Goal: Transaction & Acquisition: Purchase product/service

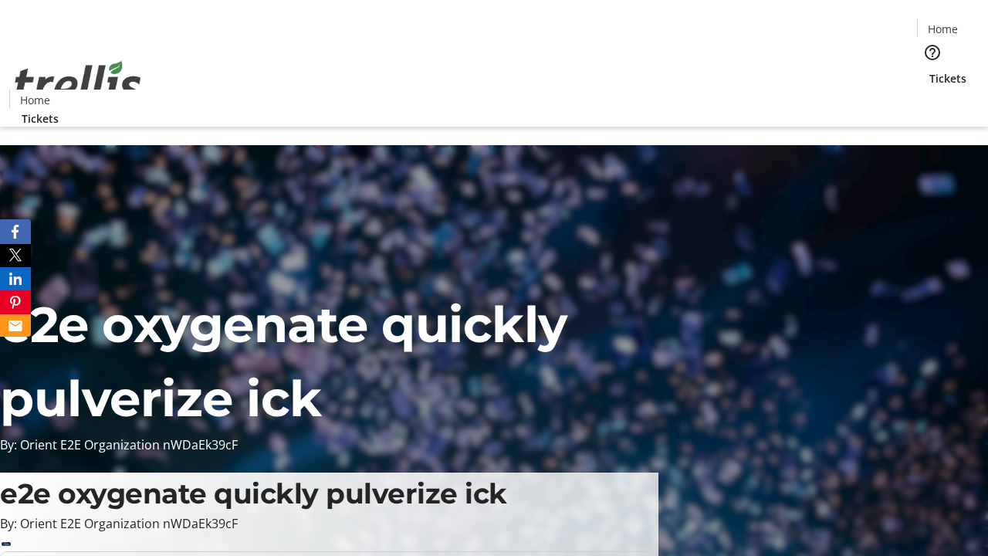
click at [929, 70] on span "Tickets" at bounding box center [947, 78] width 37 height 16
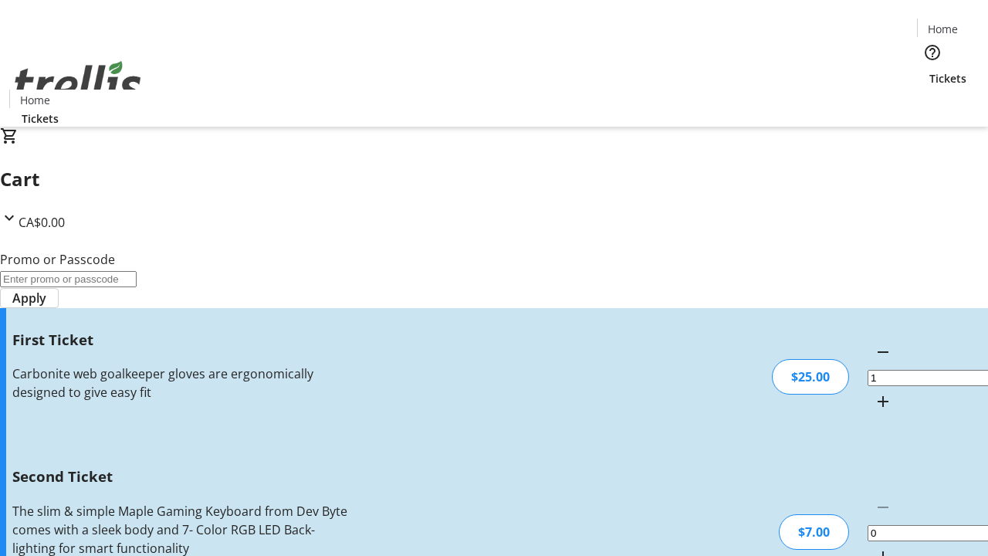
click at [874, 547] on mat-icon "Increment by one" at bounding box center [883, 556] width 19 height 19
type input "2"
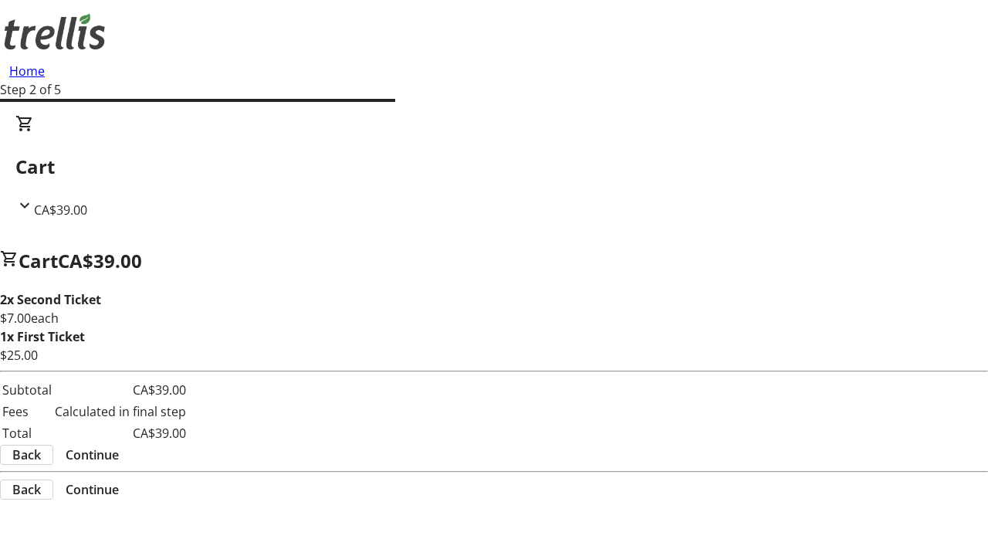
click at [119, 445] on span "Continue" at bounding box center [92, 454] width 53 height 19
